Goal: Transaction & Acquisition: Purchase product/service

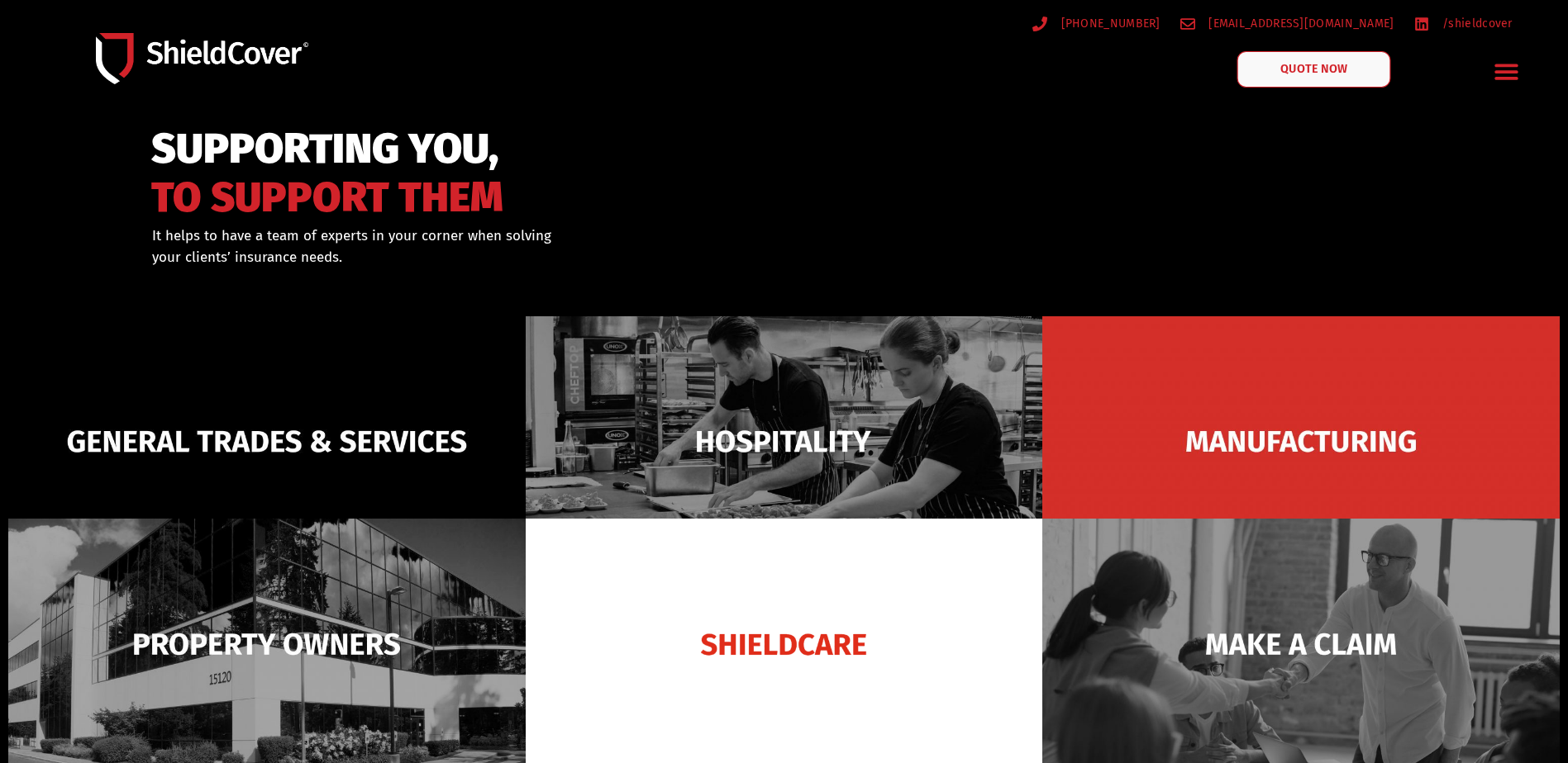
click at [1329, 72] on span "QUOTE NOW" at bounding box center [1314, 69] width 66 height 11
click at [1502, 67] on icon "Menu Toggle" at bounding box center [1505, 72] width 23 height 16
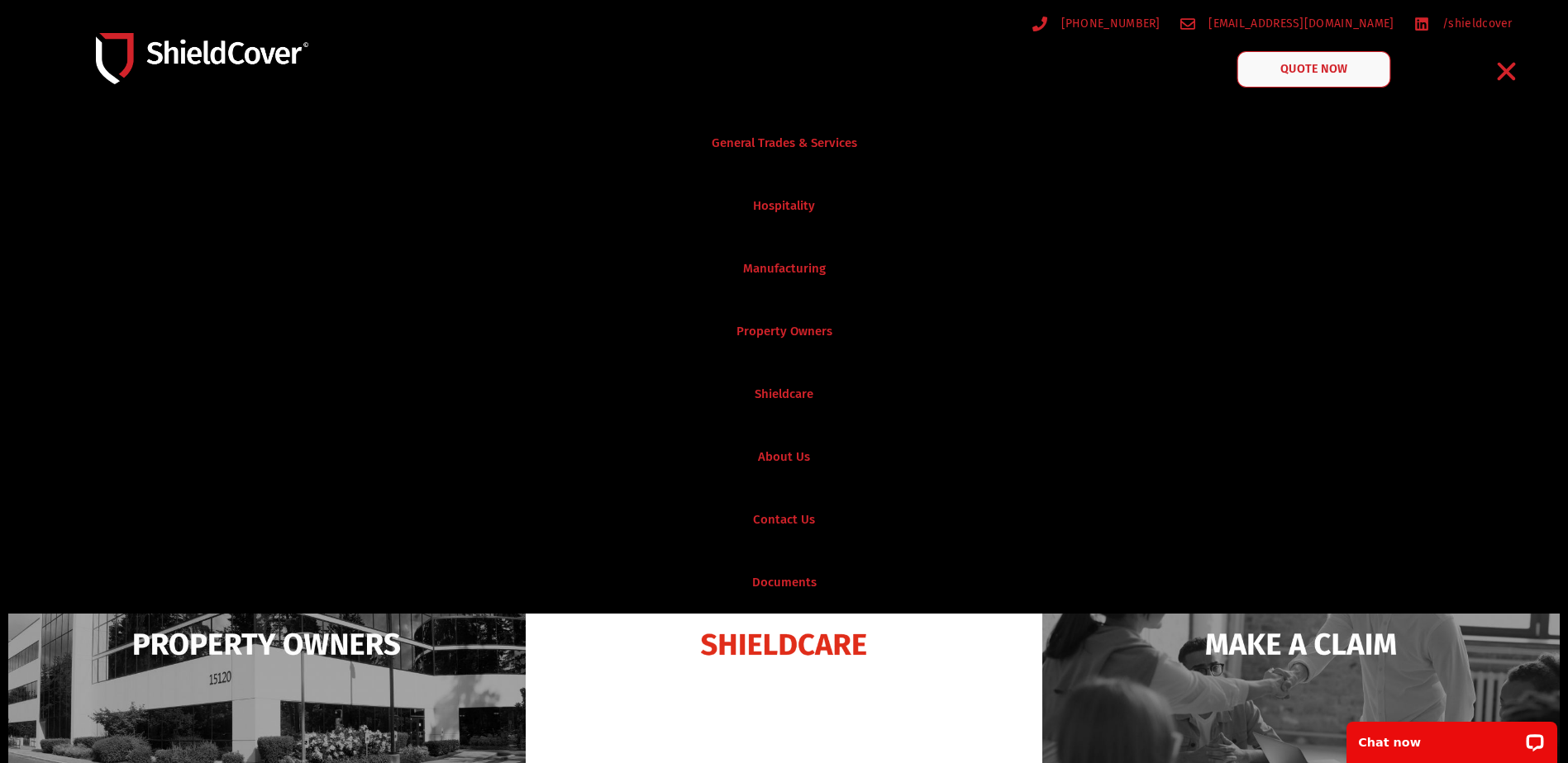
click at [1294, 72] on span "QUOTE NOW" at bounding box center [1314, 69] width 66 height 11
